Goal: Task Accomplishment & Management: Manage account settings

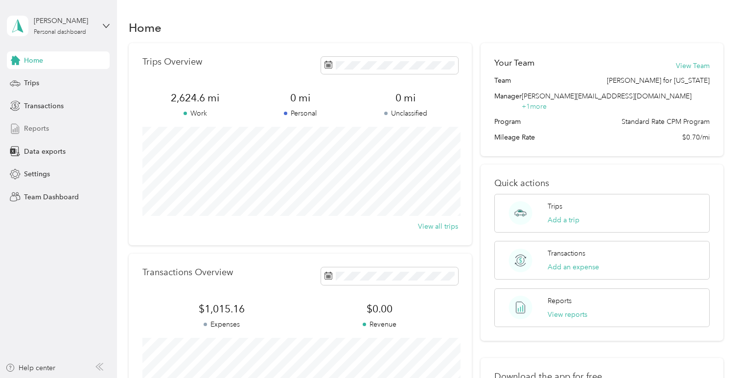
click at [33, 123] on div "Reports" at bounding box center [58, 129] width 103 height 18
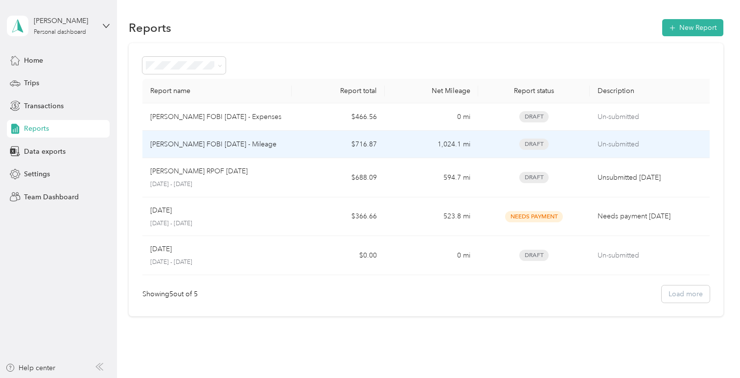
click at [229, 148] on p "John Wallace FOBI Aug 2025 - Mileage" at bounding box center [213, 144] width 126 height 11
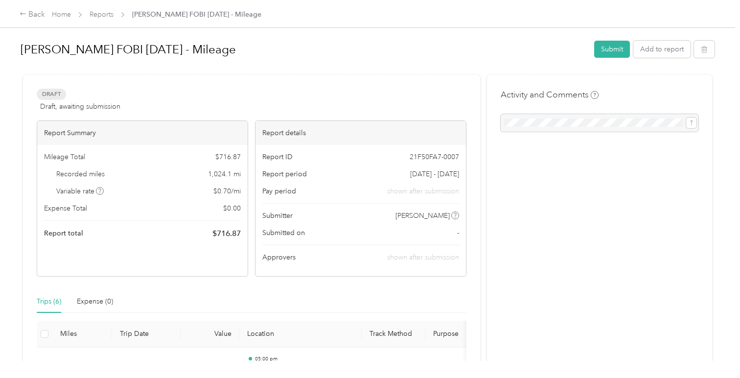
click at [84, 14] on div "Home Reports John Wallace FOBI Aug 2025 - Mileage" at bounding box center [157, 14] width 210 height 10
click at [33, 16] on div "Back" at bounding box center [32, 15] width 25 height 12
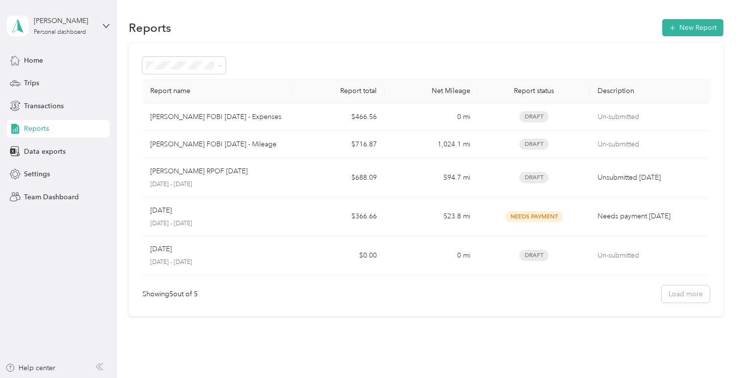
click at [104, 30] on div "John Wallace Personal dashboard" at bounding box center [58, 26] width 103 height 34
click at [80, 73] on div "Team dashboard" at bounding box center [138, 80] width 248 height 17
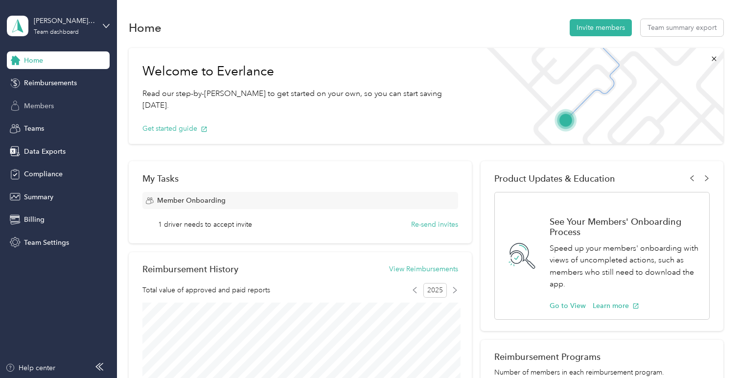
click at [44, 109] on span "Members" at bounding box center [39, 106] width 30 height 10
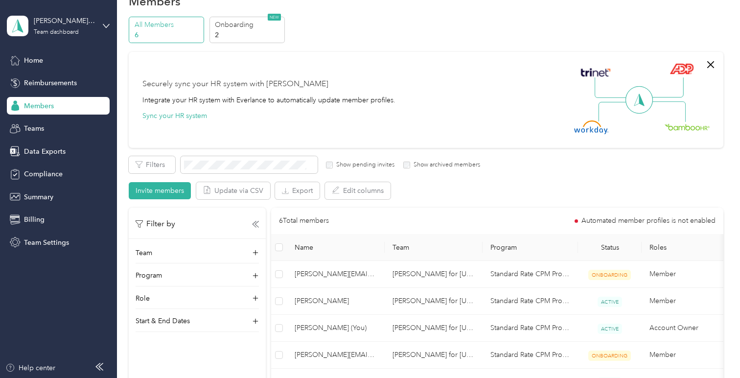
scroll to position [44, 0]
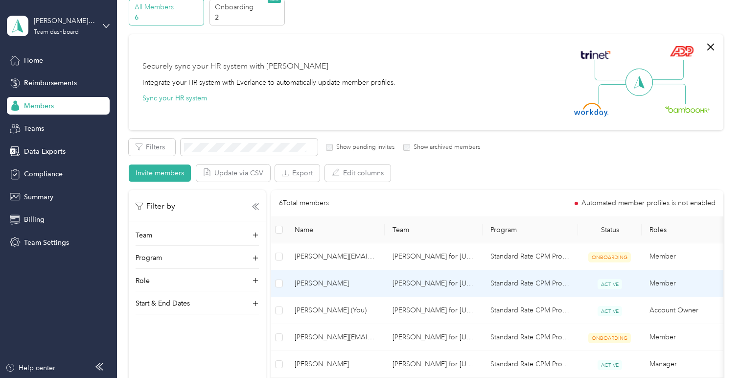
click at [321, 286] on span "[PERSON_NAME]" at bounding box center [336, 283] width 82 height 11
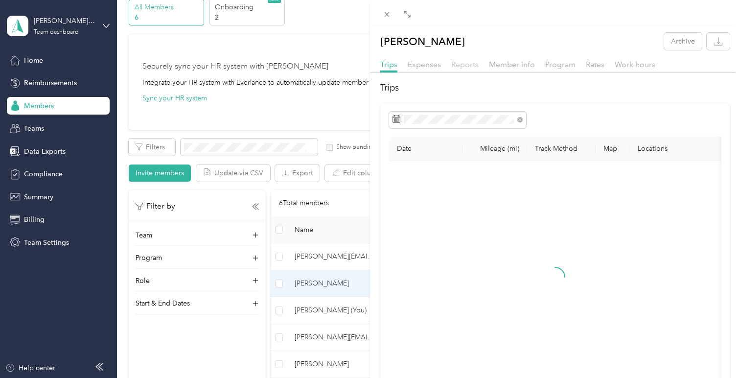
click at [469, 65] on span "Reports" at bounding box center [464, 64] width 27 height 9
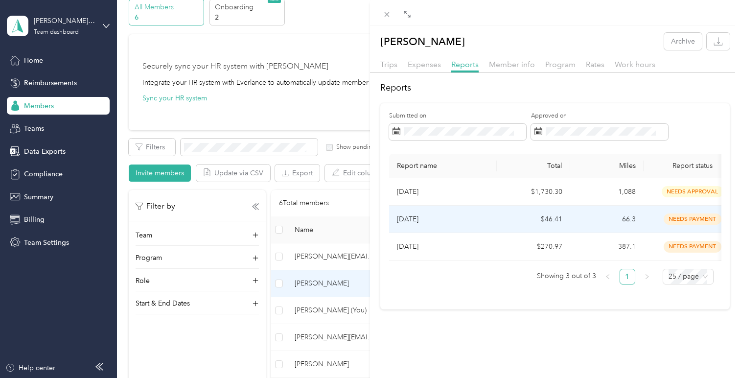
click at [506, 221] on td "$46.41" at bounding box center [533, 219] width 73 height 27
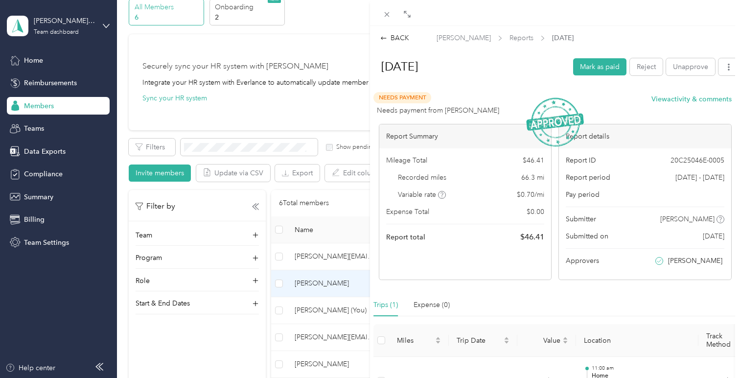
scroll to position [87, 0]
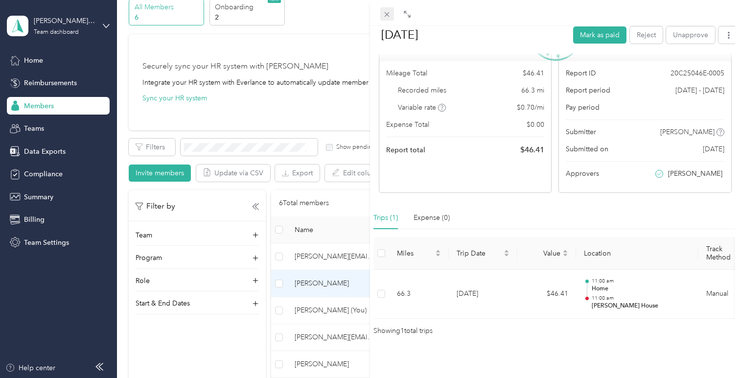
click at [387, 11] on icon at bounding box center [387, 14] width 8 height 8
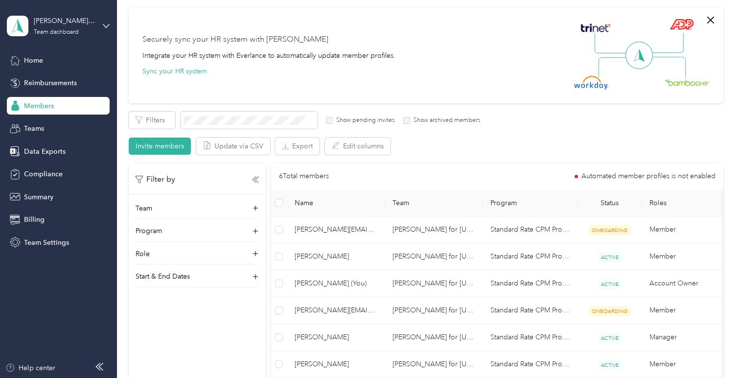
scroll to position [71, 0]
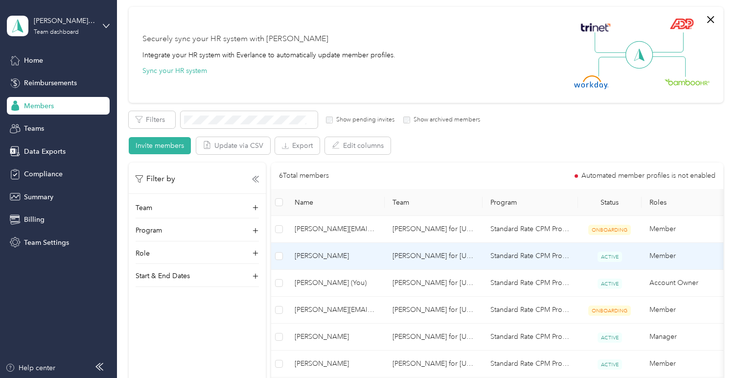
click at [331, 254] on span "[PERSON_NAME]" at bounding box center [336, 256] width 82 height 11
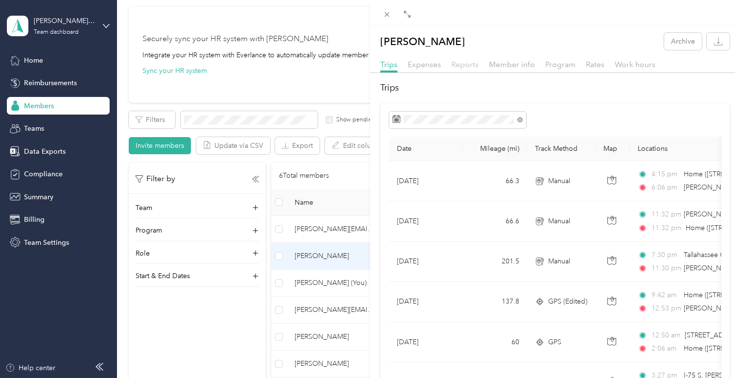
click at [469, 63] on span "Reports" at bounding box center [464, 64] width 27 height 9
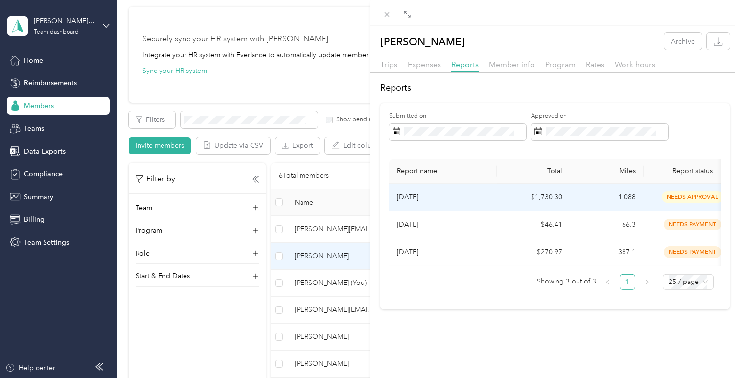
click at [432, 202] on td "Aug 2025" at bounding box center [443, 197] width 108 height 27
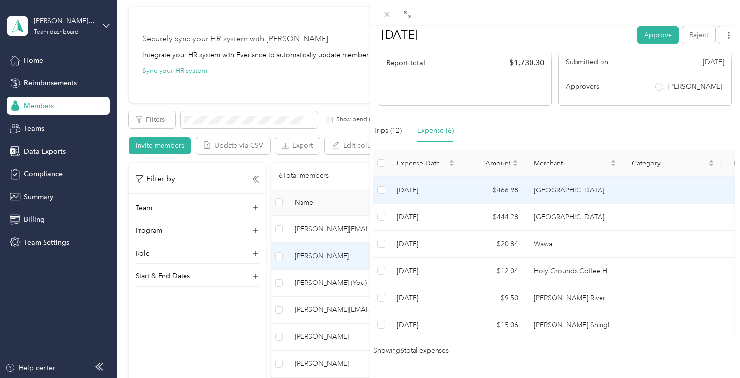
scroll to position [195, 0]
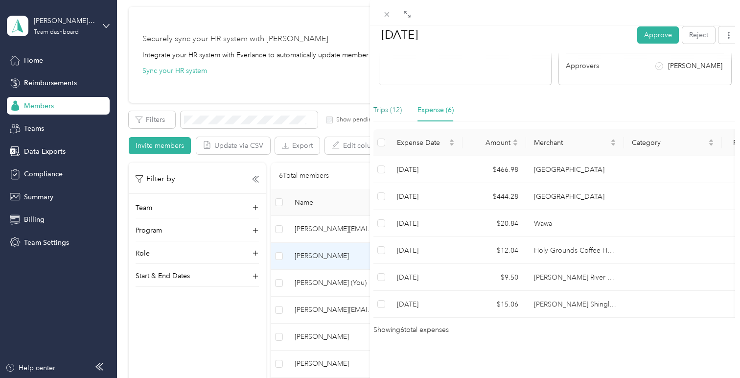
click at [396, 111] on div "Trips (12)" at bounding box center [388, 110] width 28 height 11
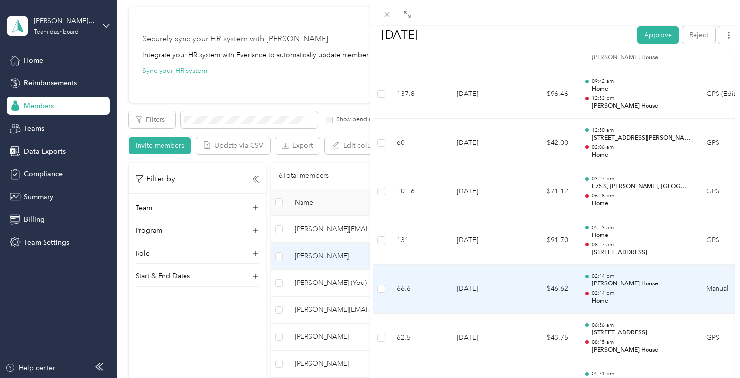
scroll to position [392, 0]
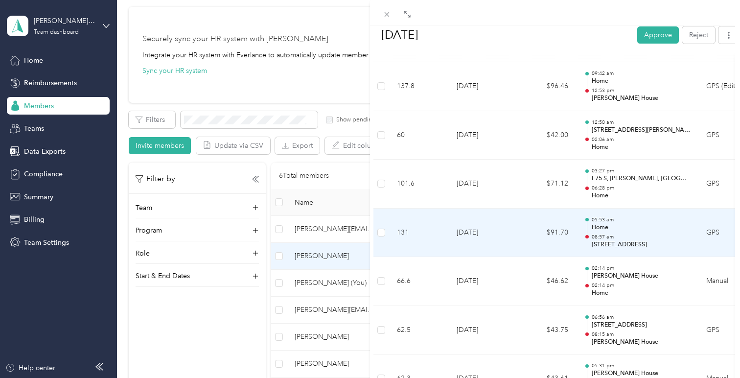
click at [500, 241] on td "8-21-2025" at bounding box center [483, 233] width 69 height 49
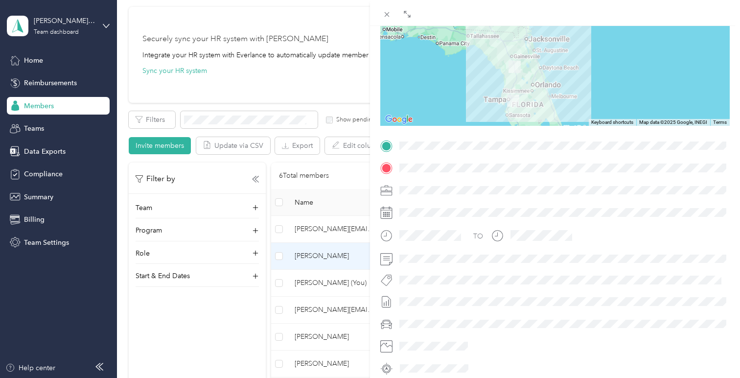
scroll to position [129, 0]
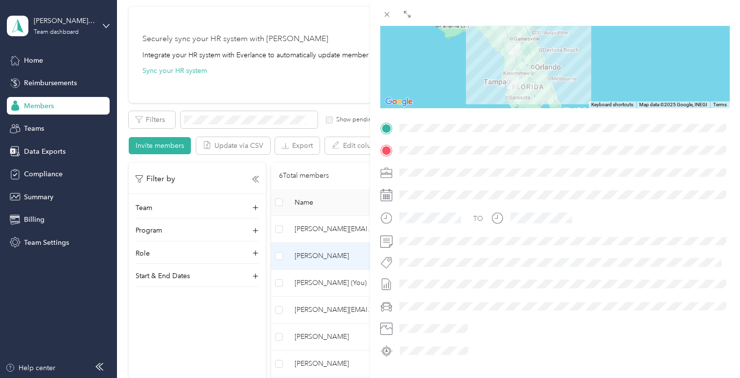
click at [415, 281] on div at bounding box center [563, 284] width 334 height 16
click at [409, 284] on div at bounding box center [563, 284] width 334 height 16
click at [384, 284] on icon at bounding box center [386, 284] width 12 height 12
click at [382, 11] on span at bounding box center [387, 14] width 14 height 14
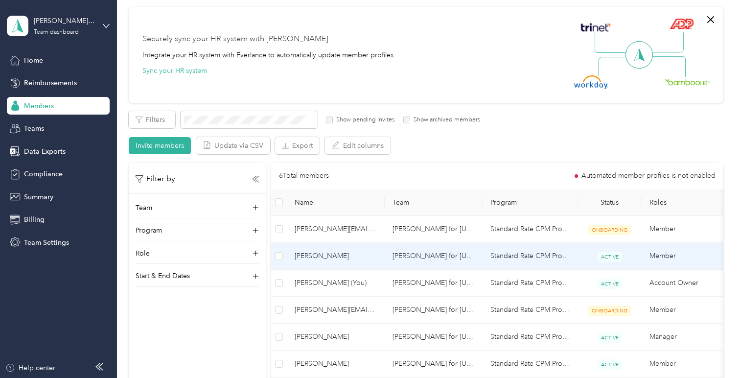
click at [308, 251] on span "[PERSON_NAME]" at bounding box center [336, 256] width 82 height 11
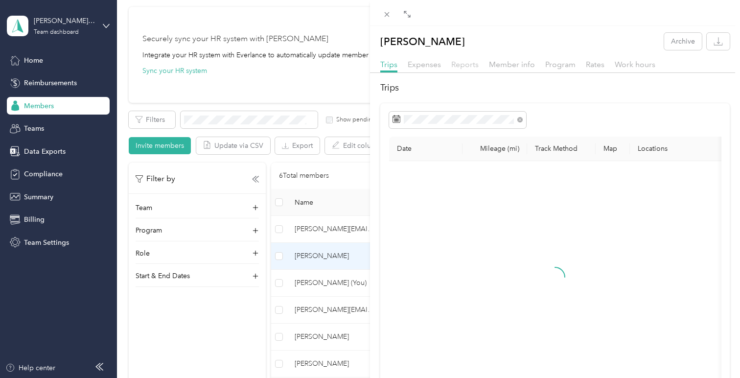
click at [455, 66] on span "Reports" at bounding box center [464, 64] width 27 height 9
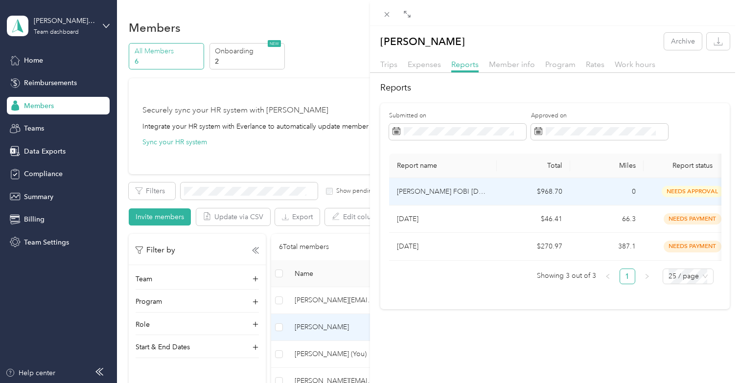
click at [450, 191] on p "[PERSON_NAME] FOBI [DATE] - Expenses" at bounding box center [443, 192] width 92 height 11
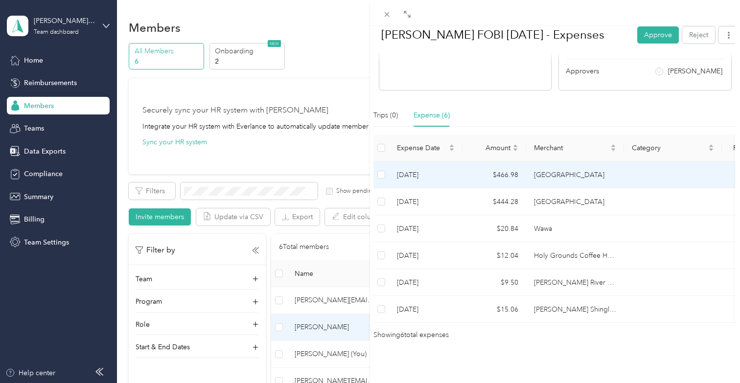
click at [448, 173] on td "[DATE]" at bounding box center [425, 175] width 73 height 27
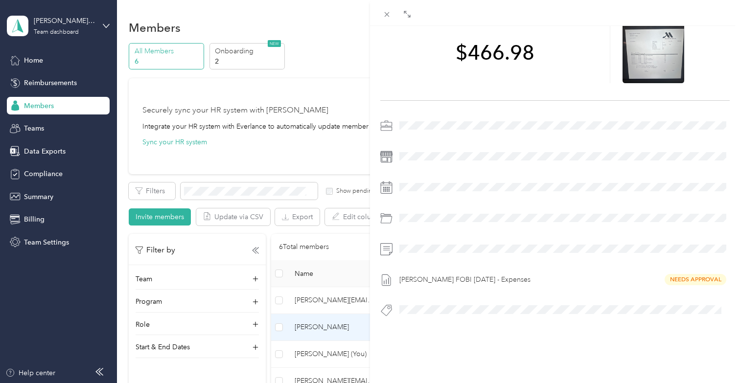
scroll to position [68, 0]
click at [385, 13] on icon at bounding box center [387, 14] width 8 height 8
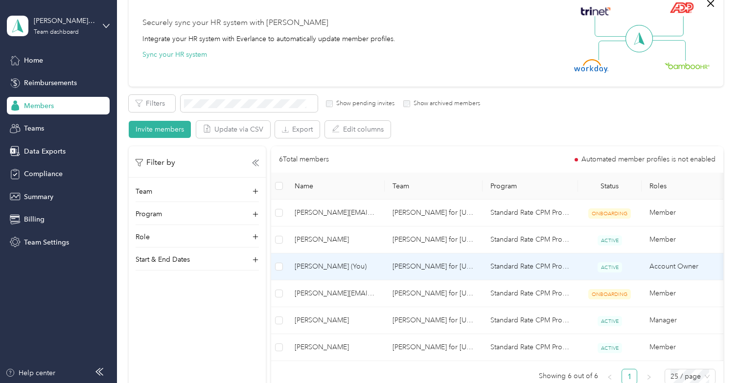
scroll to position [96, 0]
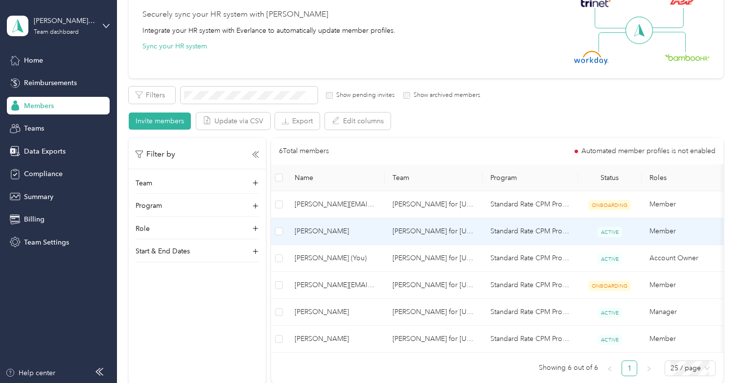
click at [344, 225] on td "[PERSON_NAME]" at bounding box center [336, 231] width 98 height 27
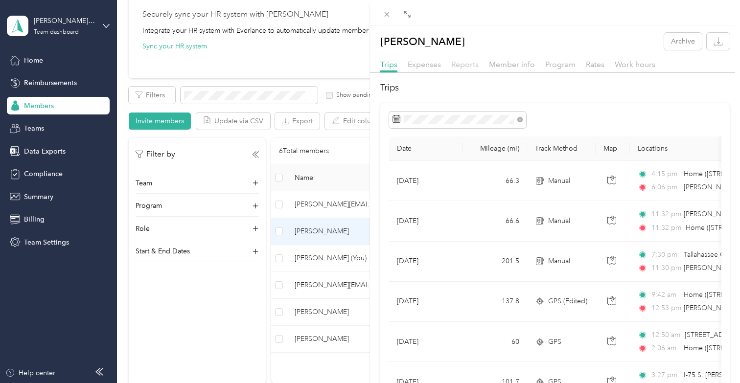
click at [454, 63] on span "Reports" at bounding box center [464, 64] width 27 height 9
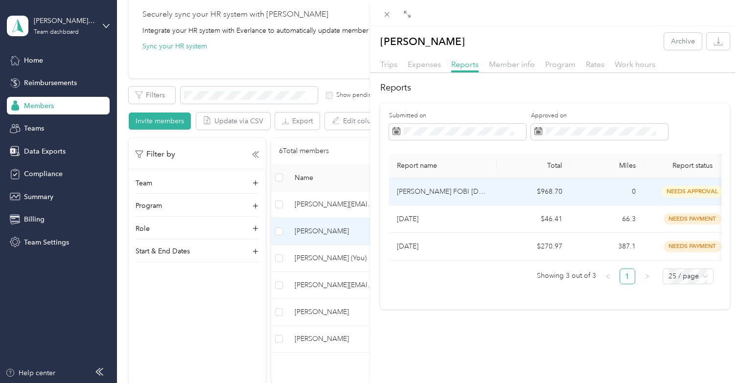
click at [438, 197] on td "[PERSON_NAME] FOBI [DATE] - Expenses" at bounding box center [443, 191] width 108 height 27
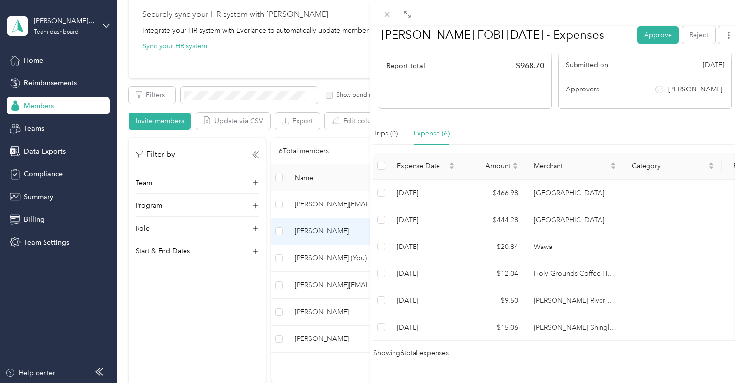
scroll to position [189, 0]
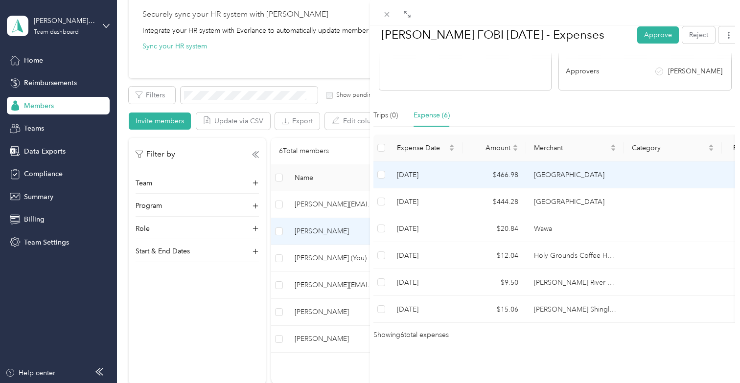
click at [588, 176] on td "[GEOGRAPHIC_DATA]" at bounding box center [575, 175] width 98 height 27
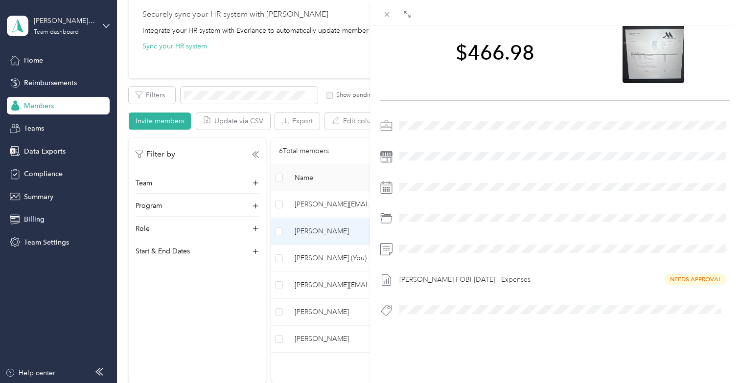
scroll to position [68, 0]
click at [390, 16] on icon at bounding box center [387, 14] width 8 height 8
